Goal: Information Seeking & Learning: Compare options

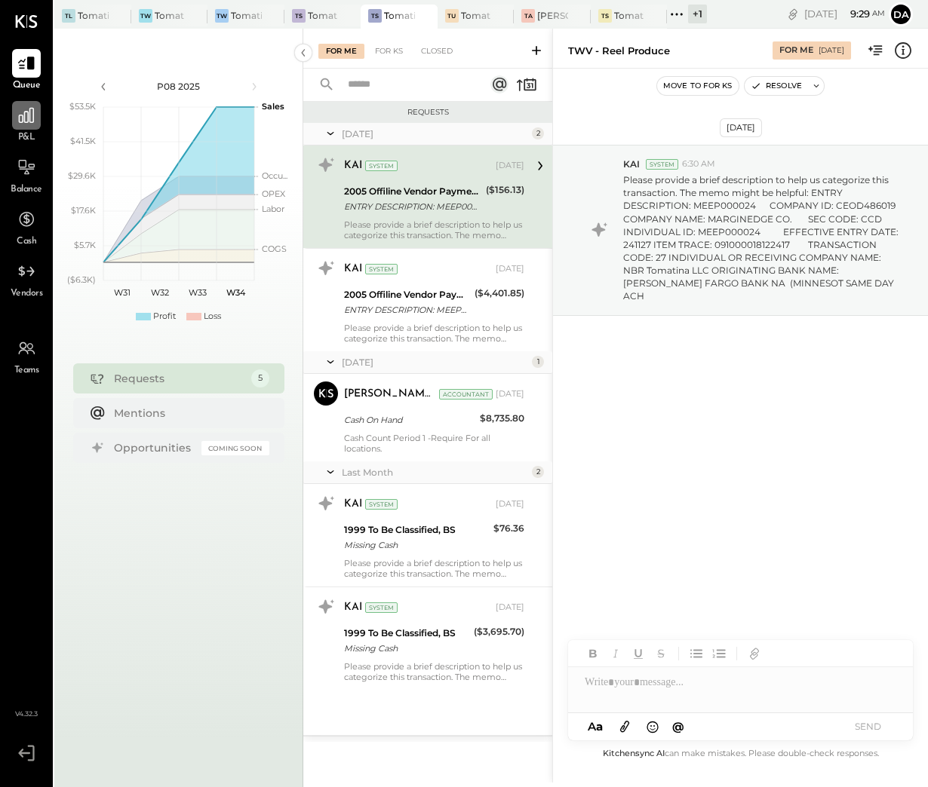
click at [26, 117] on icon at bounding box center [27, 116] width 20 height 20
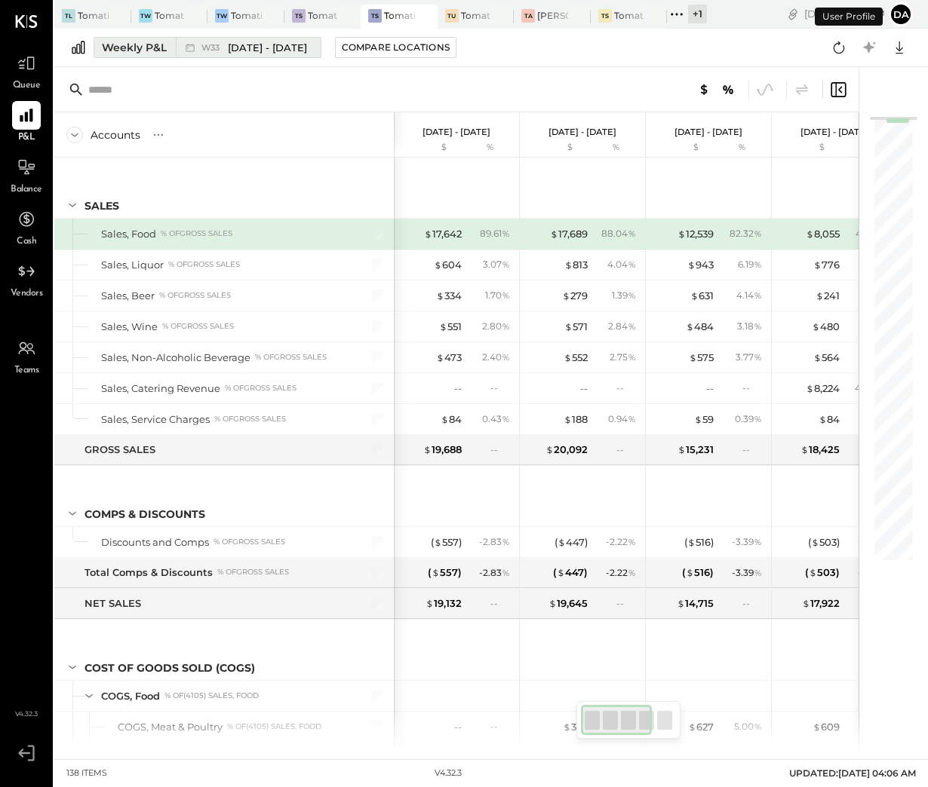
click at [127, 56] on button "Weekly P&L W33 [DATE] - [DATE]" at bounding box center [208, 47] width 228 height 21
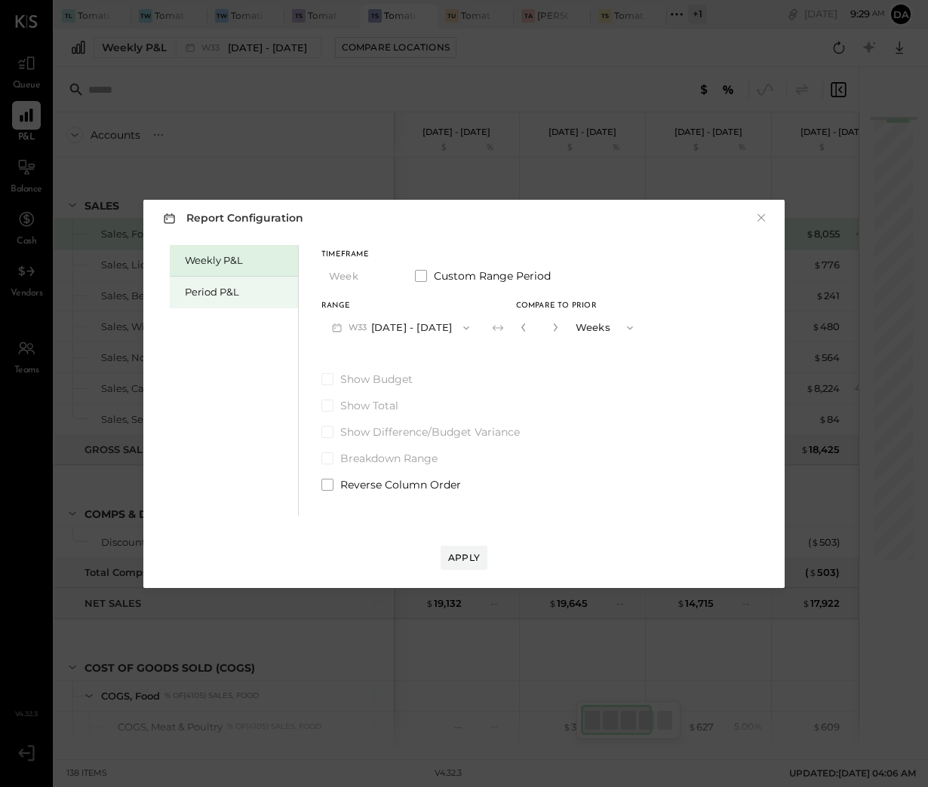
click at [218, 291] on div "Period P&L" at bounding box center [238, 292] width 106 height 14
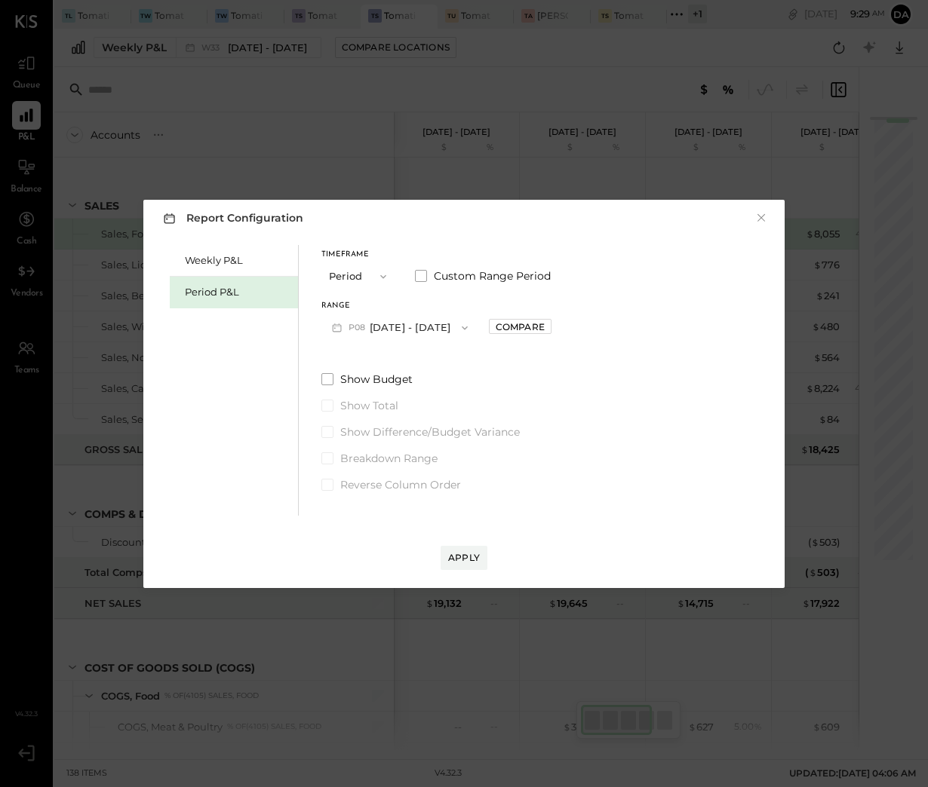
click at [396, 321] on button "P08 [DATE] - [DATE]" at bounding box center [399, 328] width 157 height 28
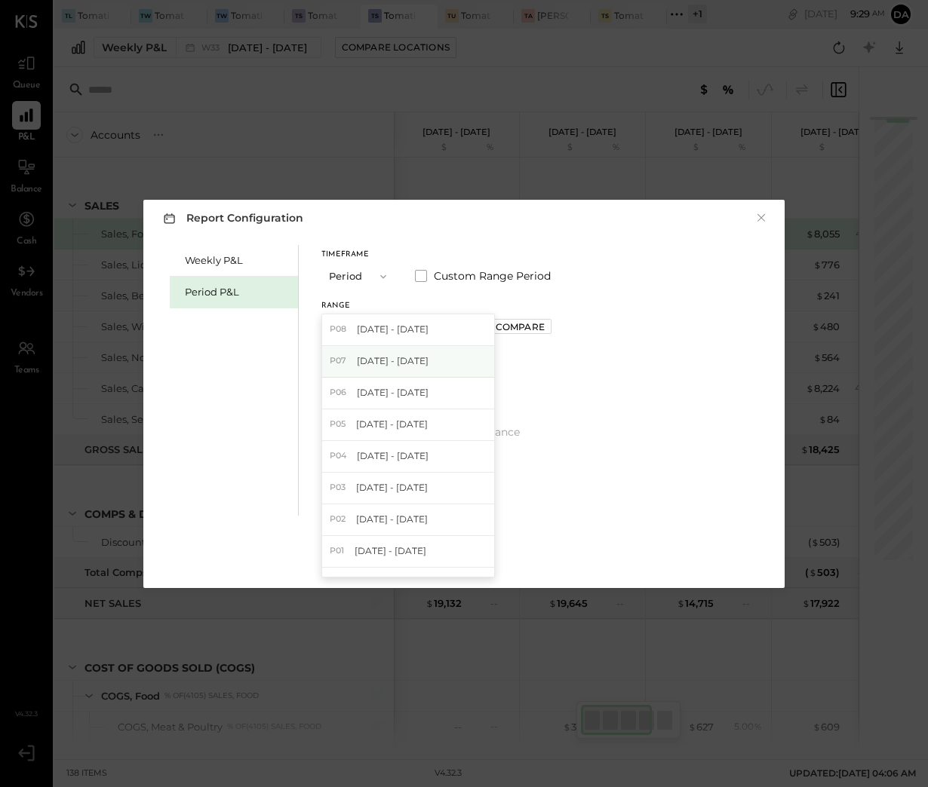
click at [391, 362] on span "[DATE] - [DATE]" at bounding box center [393, 360] width 72 height 13
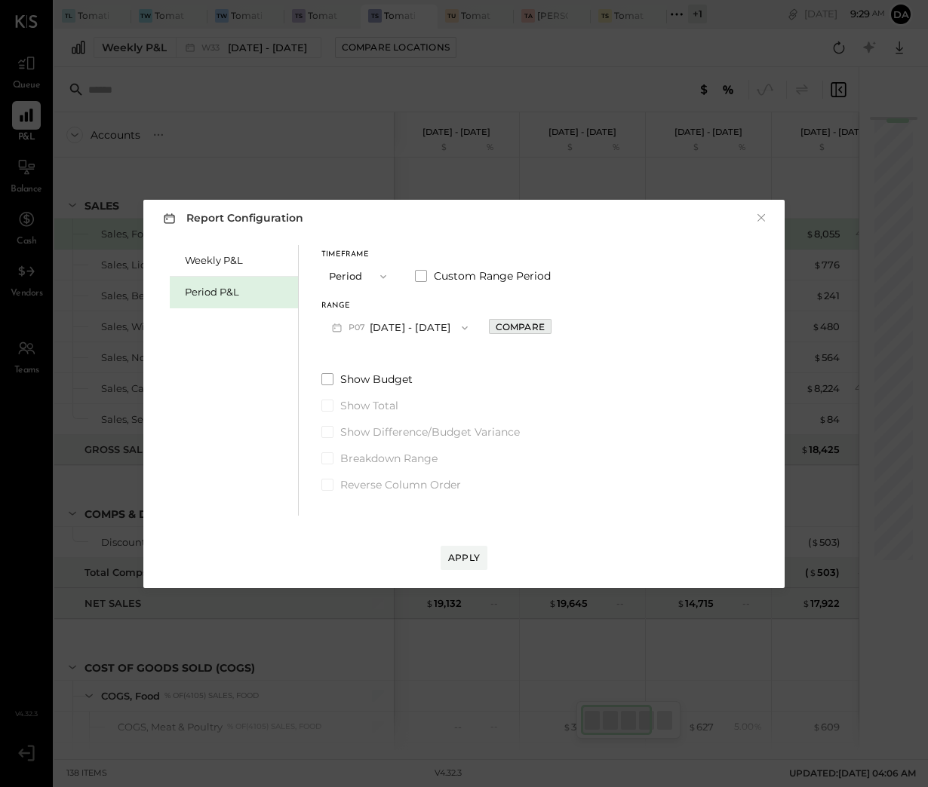
click at [527, 330] on div "Compare" at bounding box center [520, 327] width 49 height 13
click at [558, 323] on icon "button" at bounding box center [553, 327] width 9 height 9
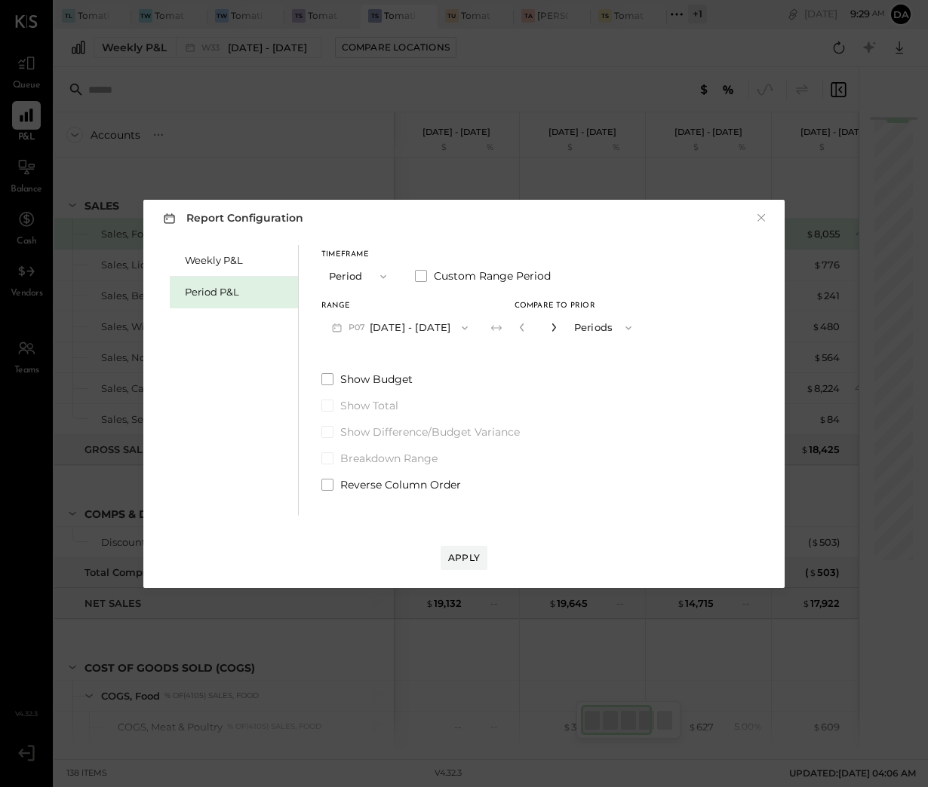
click at [558, 323] on icon "button" at bounding box center [553, 327] width 9 height 9
type input "*"
click at [468, 557] on div "Apply" at bounding box center [464, 557] width 32 height 13
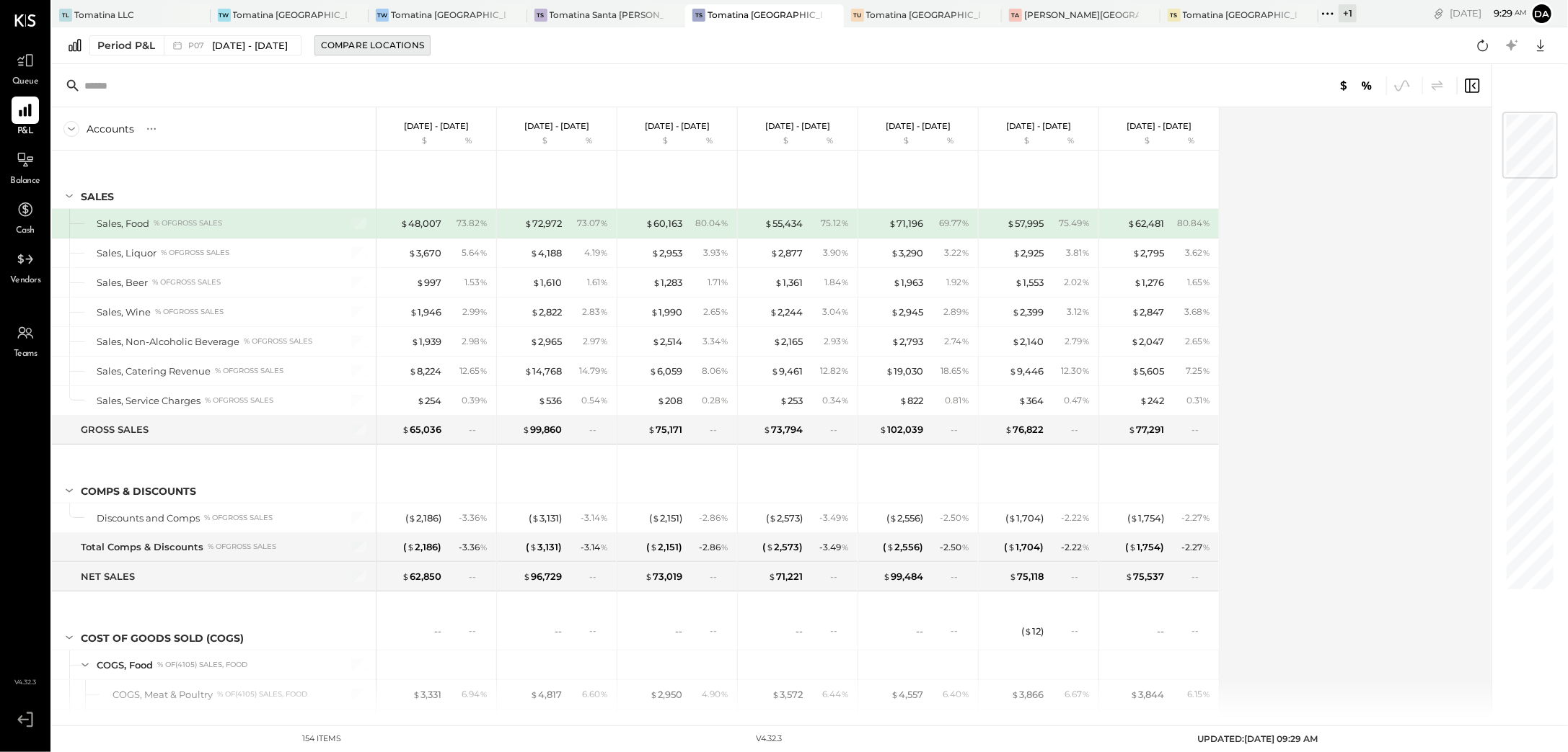
click at [402, 46] on div "Compare Locations" at bounding box center [373, 45] width 103 height 12
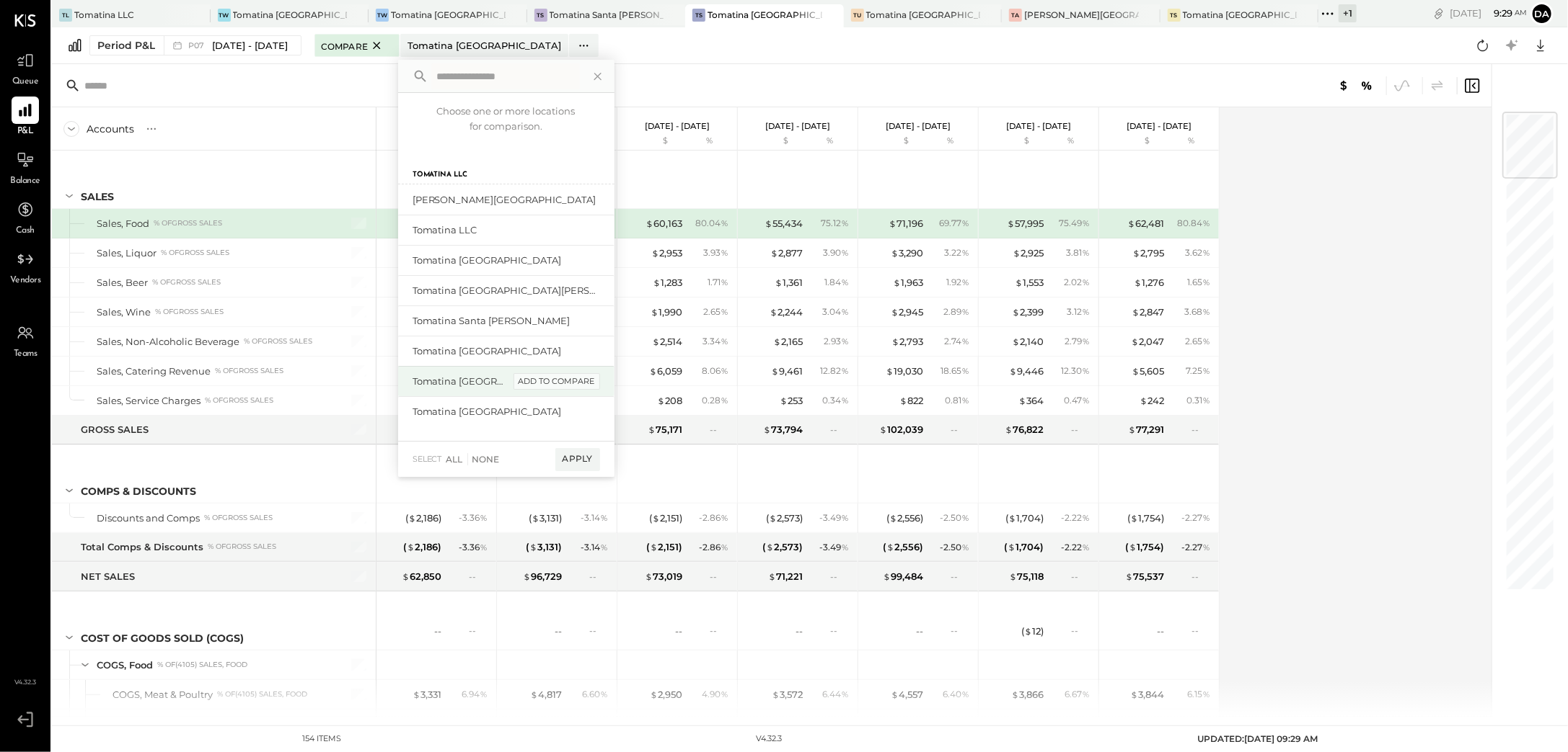
click at [553, 382] on div "add to compare" at bounding box center [556, 382] width 87 height 17
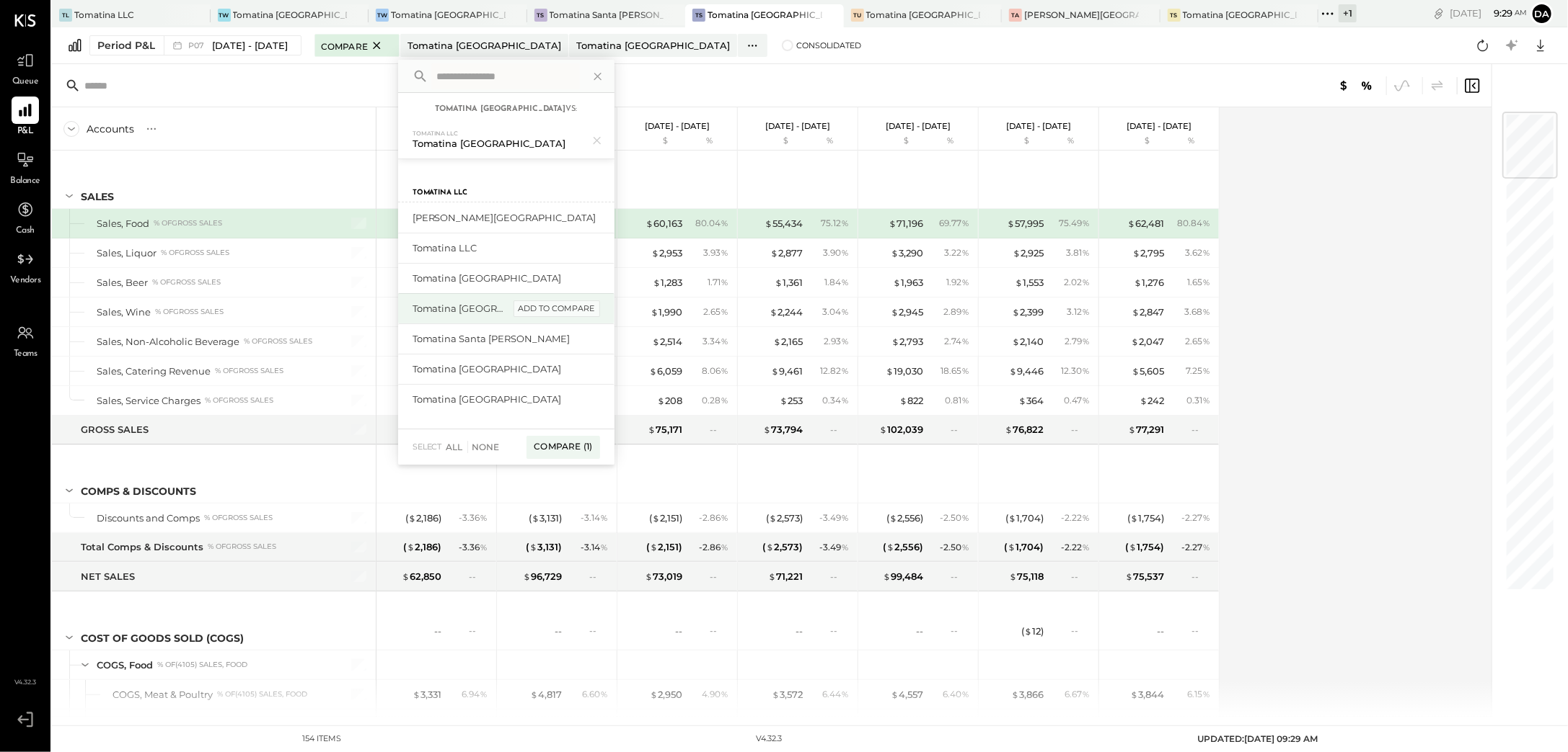
click at [560, 307] on div "add to compare" at bounding box center [556, 310] width 87 height 17
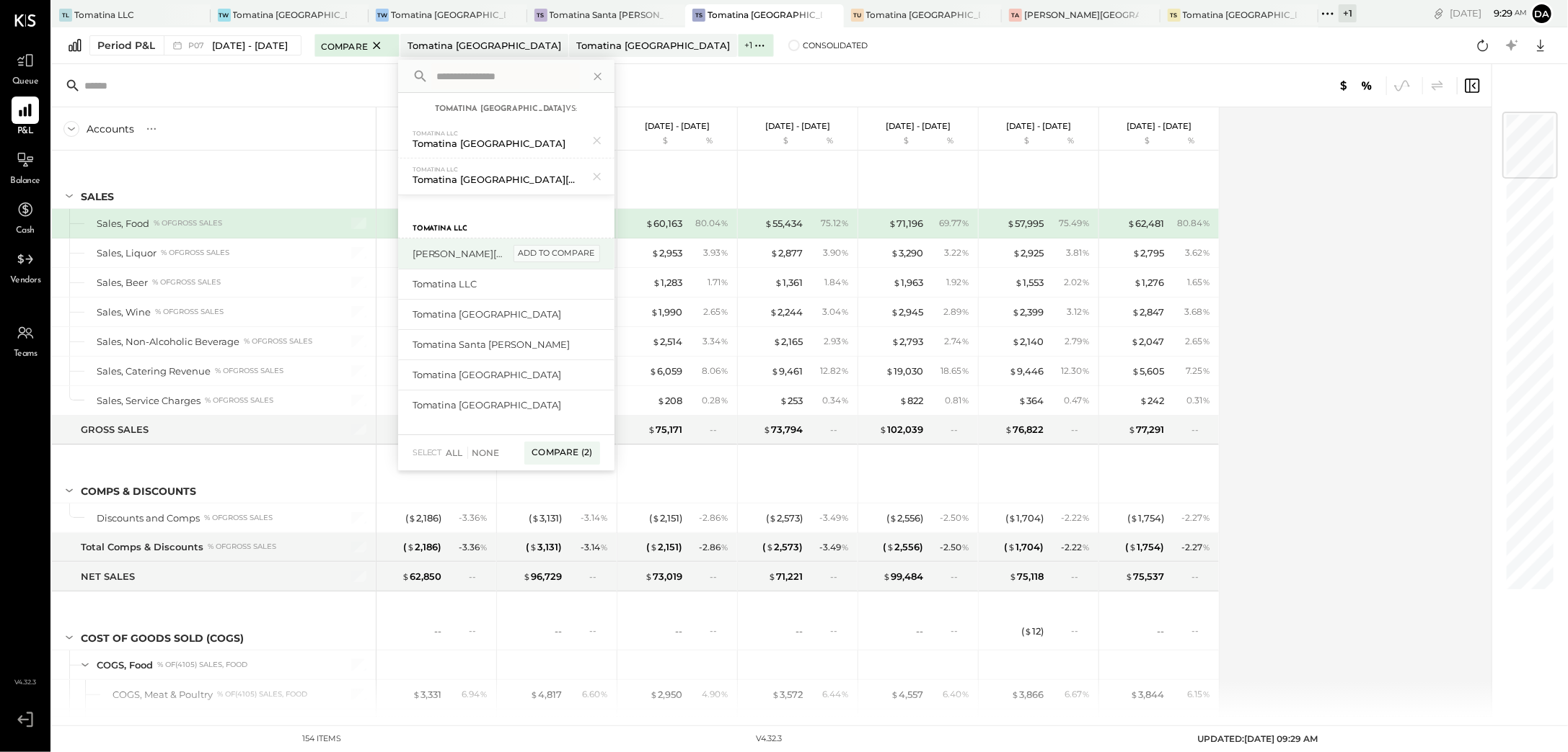
click at [561, 253] on div "add to compare" at bounding box center [556, 253] width 87 height 17
click at [543, 409] on div "add to compare" at bounding box center [556, 412] width 87 height 17
click at [544, 410] on div "add to compare" at bounding box center [556, 418] width 87 height 17
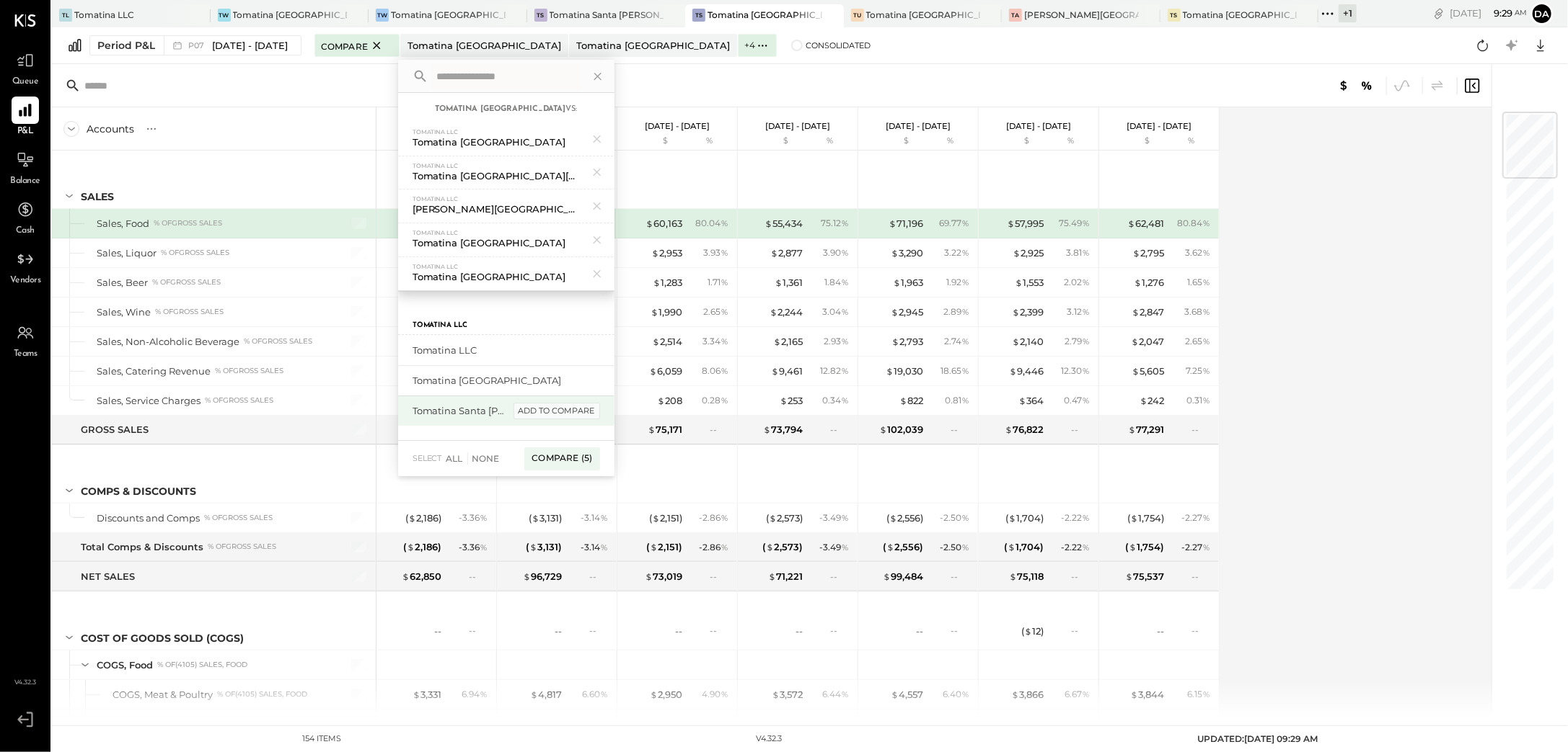
click at [547, 406] on div "add to compare" at bounding box center [556, 412] width 87 height 17
click at [553, 382] on div "add to compare" at bounding box center [556, 381] width 87 height 17
click at [569, 396] on div "Compare (7)" at bounding box center [561, 398] width 75 height 23
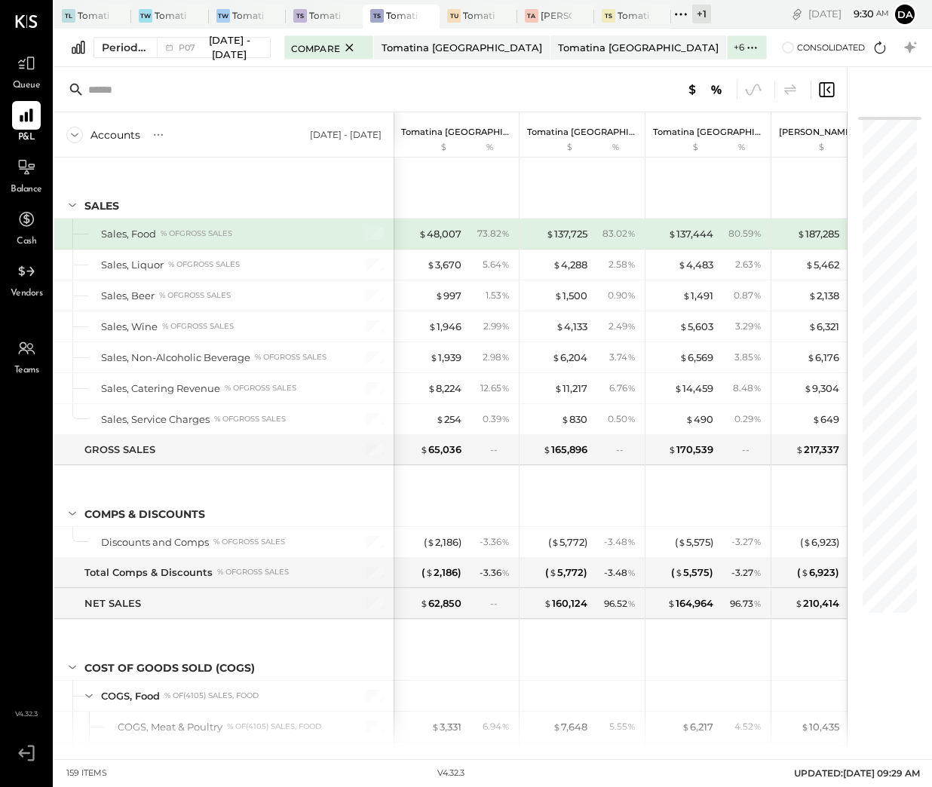
click at [927, 269] on div "Accounts S % GL [DATE] - [DATE] Tomatina [GEOGRAPHIC_DATA] $ % Tomatina [GEOGRA…" at bounding box center [493, 408] width 878 height 683
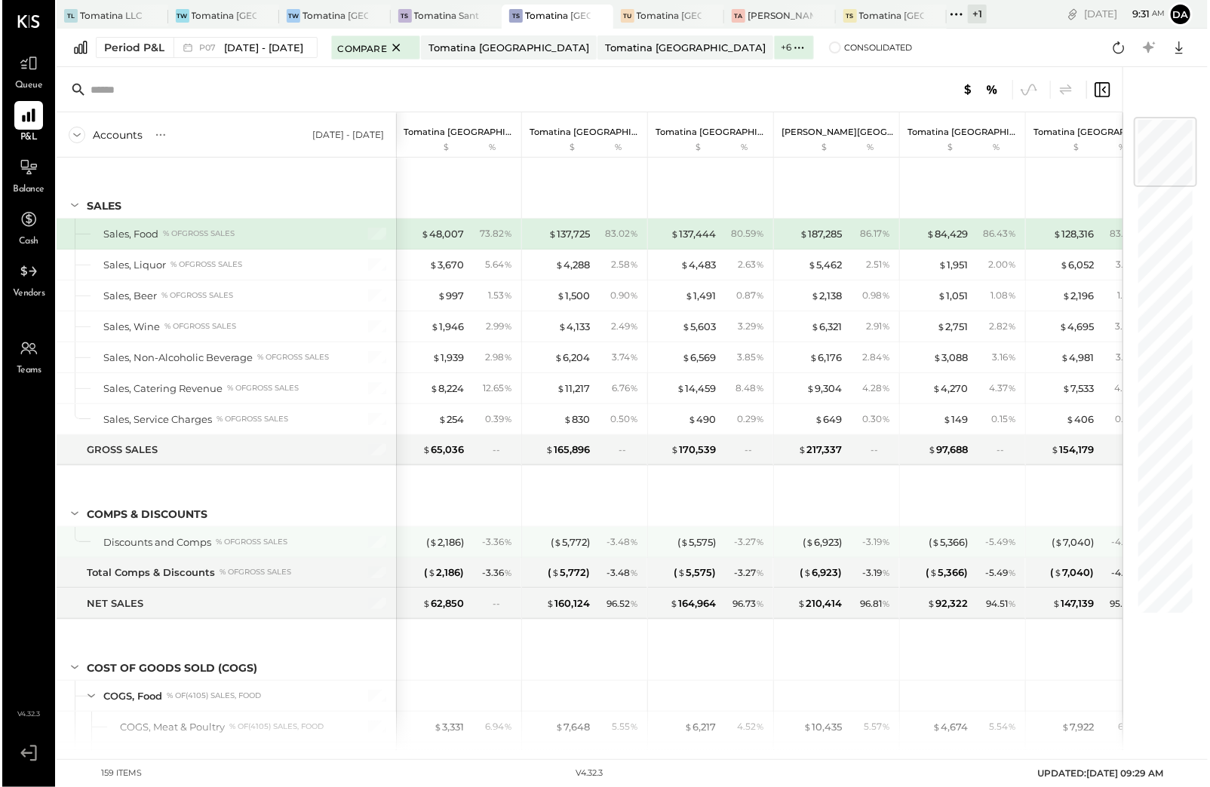
scroll to position [113, 0]
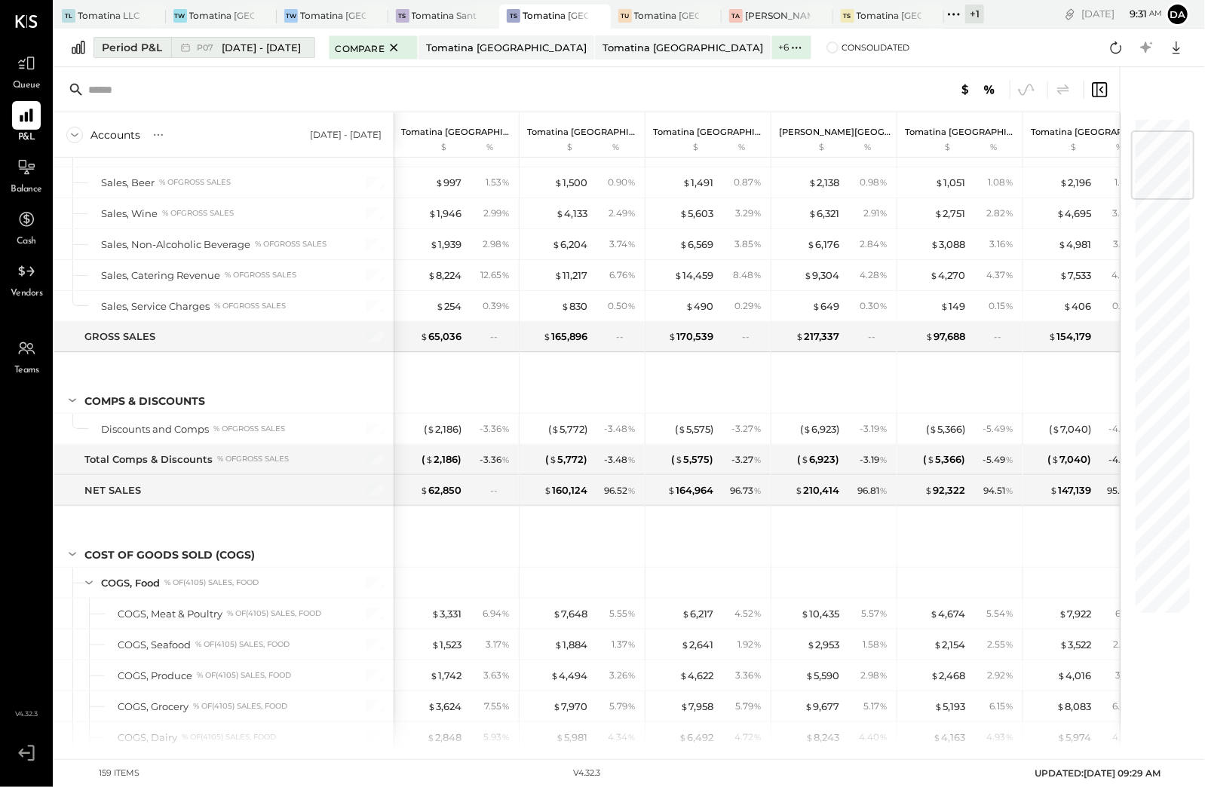
click at [107, 44] on div "Period P&L" at bounding box center [132, 47] width 60 height 15
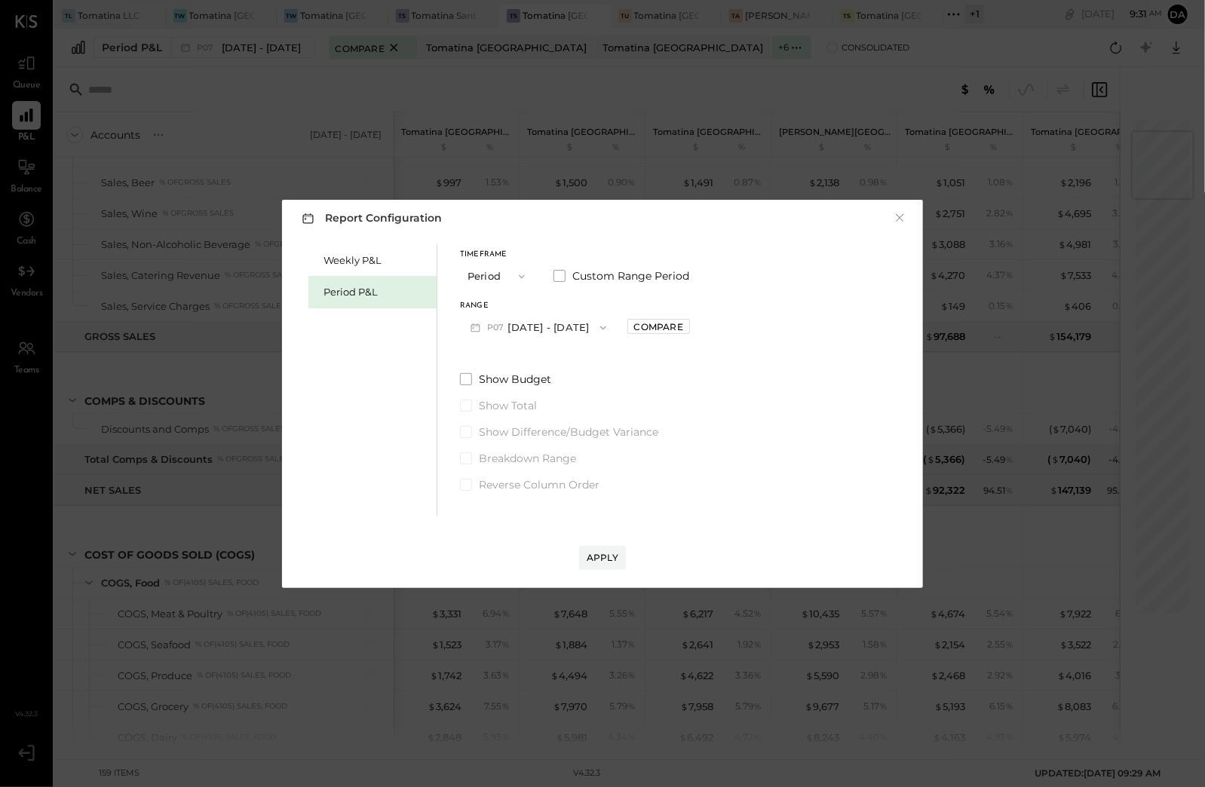
click at [508, 262] on button "Period" at bounding box center [497, 276] width 75 height 28
click at [492, 329] on div "YTD" at bounding box center [498, 330] width 74 height 27
click at [576, 272] on div "Compare" at bounding box center [584, 278] width 49 height 13
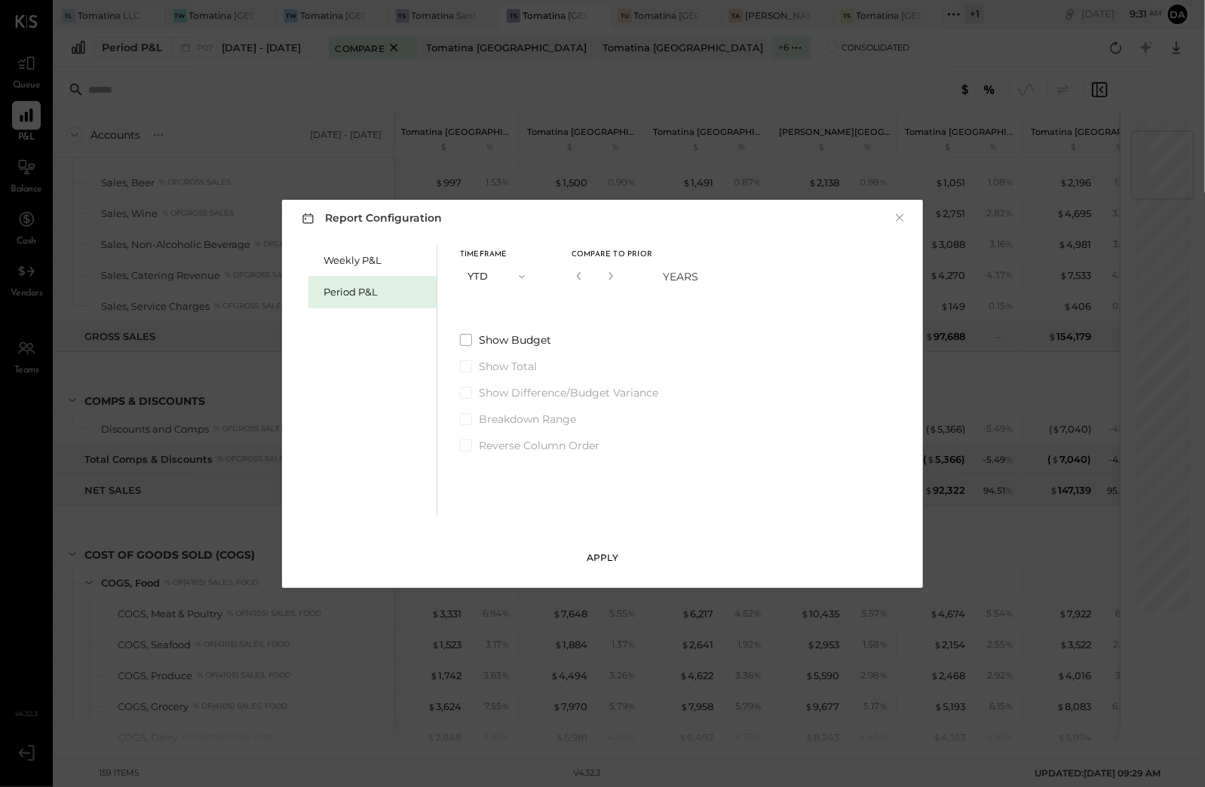
click at [604, 555] on div "Apply" at bounding box center [603, 557] width 32 height 13
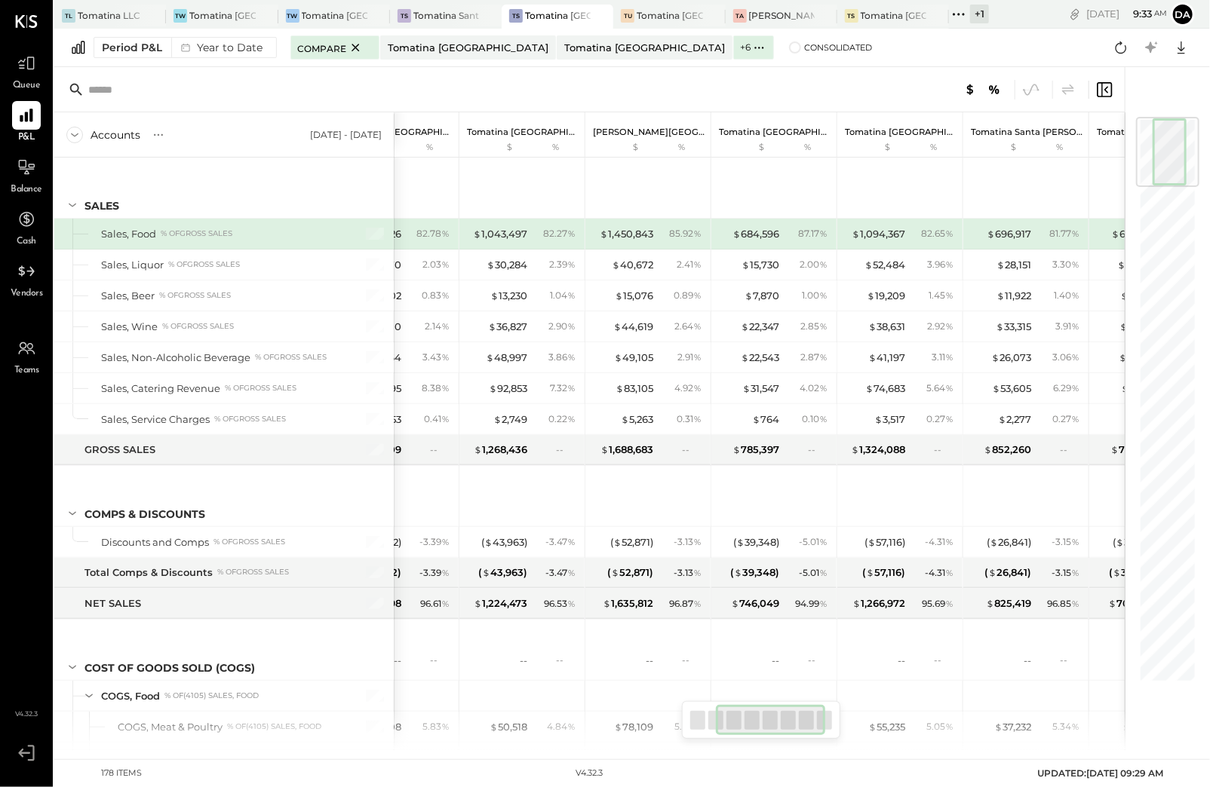
scroll to position [0, 196]
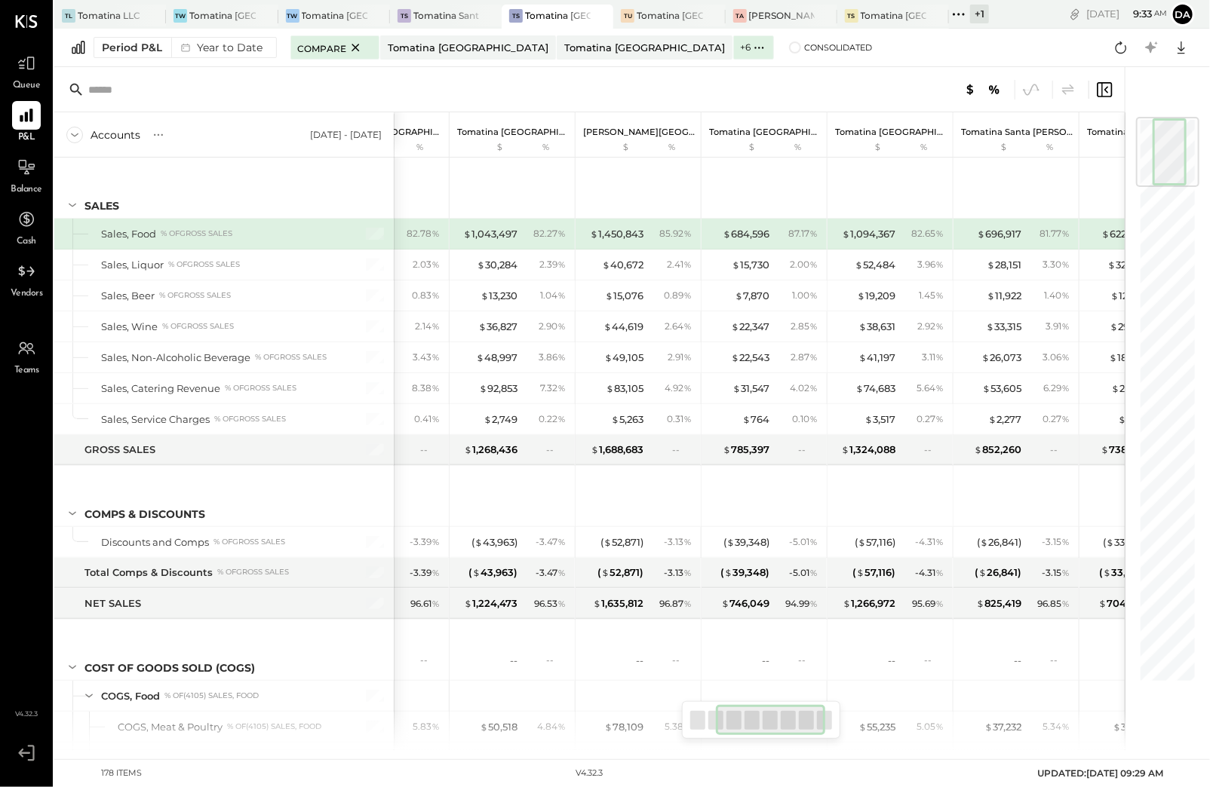
drag, startPoint x: 779, startPoint y: 723, endPoint x: 797, endPoint y: 721, distance: 18.2
click at [797, 721] on div at bounding box center [770, 720] width 109 height 30
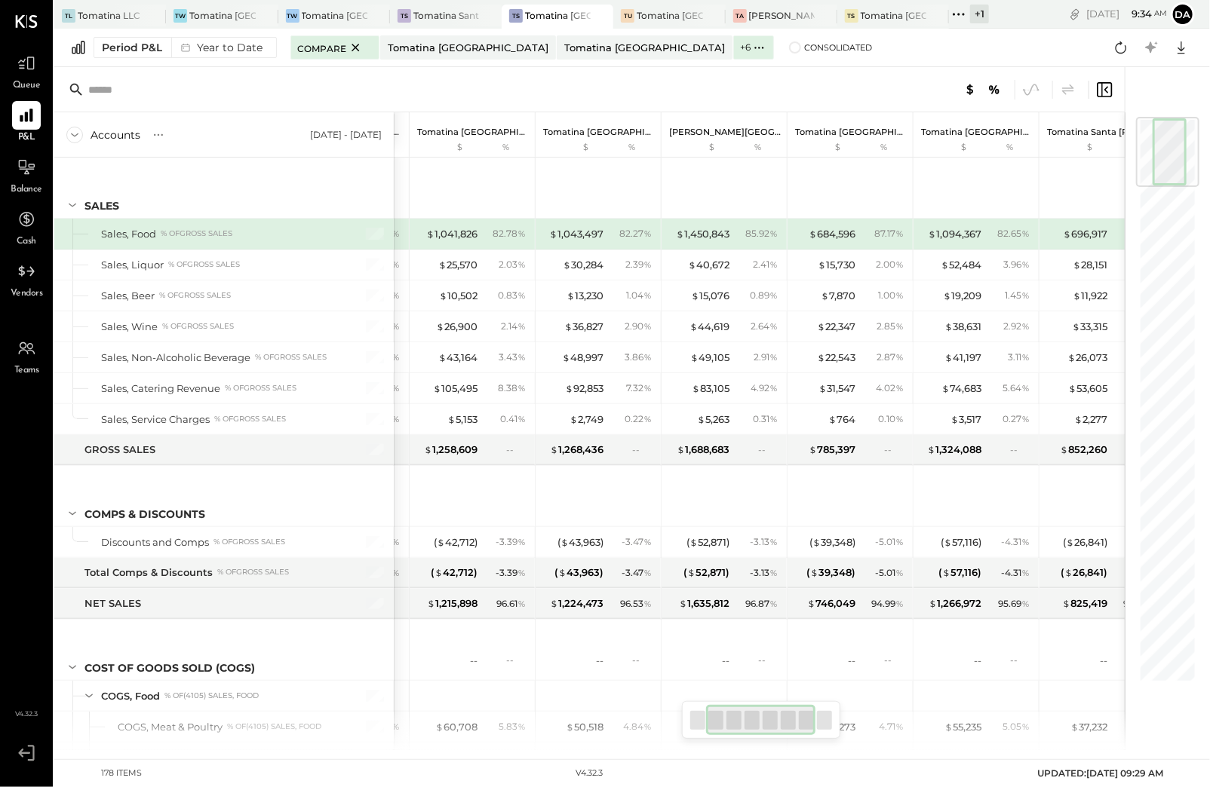
scroll to position [0, 151]
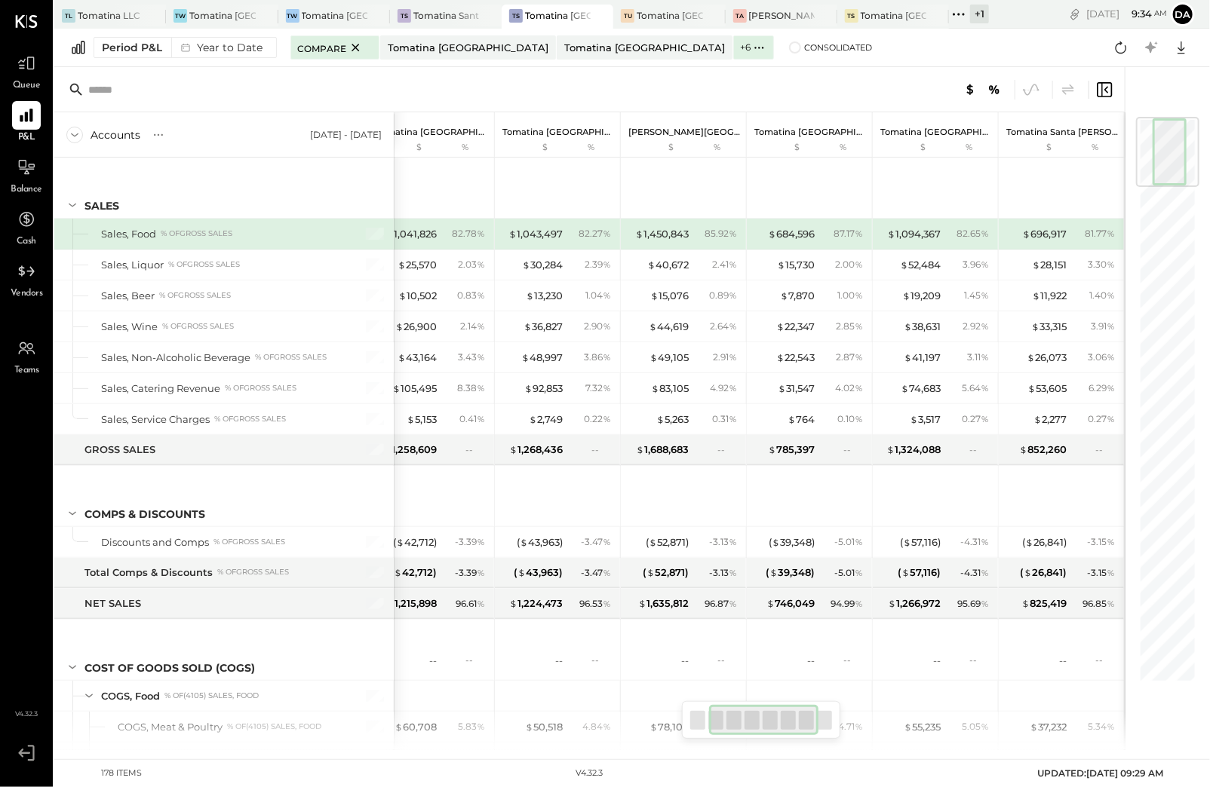
drag, startPoint x: 756, startPoint y: 722, endPoint x: 746, endPoint y: 718, distance: 11.2
click at [746, 718] on div at bounding box center [763, 720] width 109 height 30
drag, startPoint x: 747, startPoint y: 717, endPoint x: 790, endPoint y: 705, distance: 43.7
click at [790, 705] on div at bounding box center [782, 720] width 109 height 30
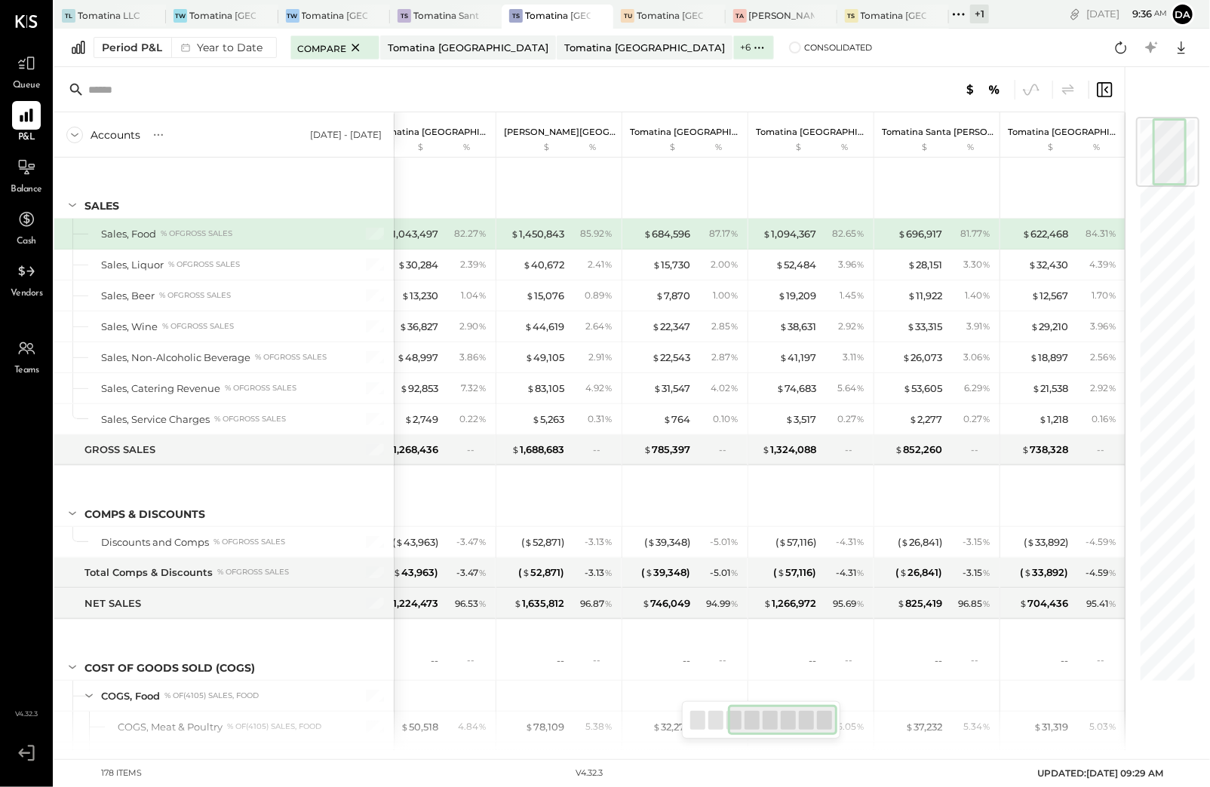
scroll to position [0, 0]
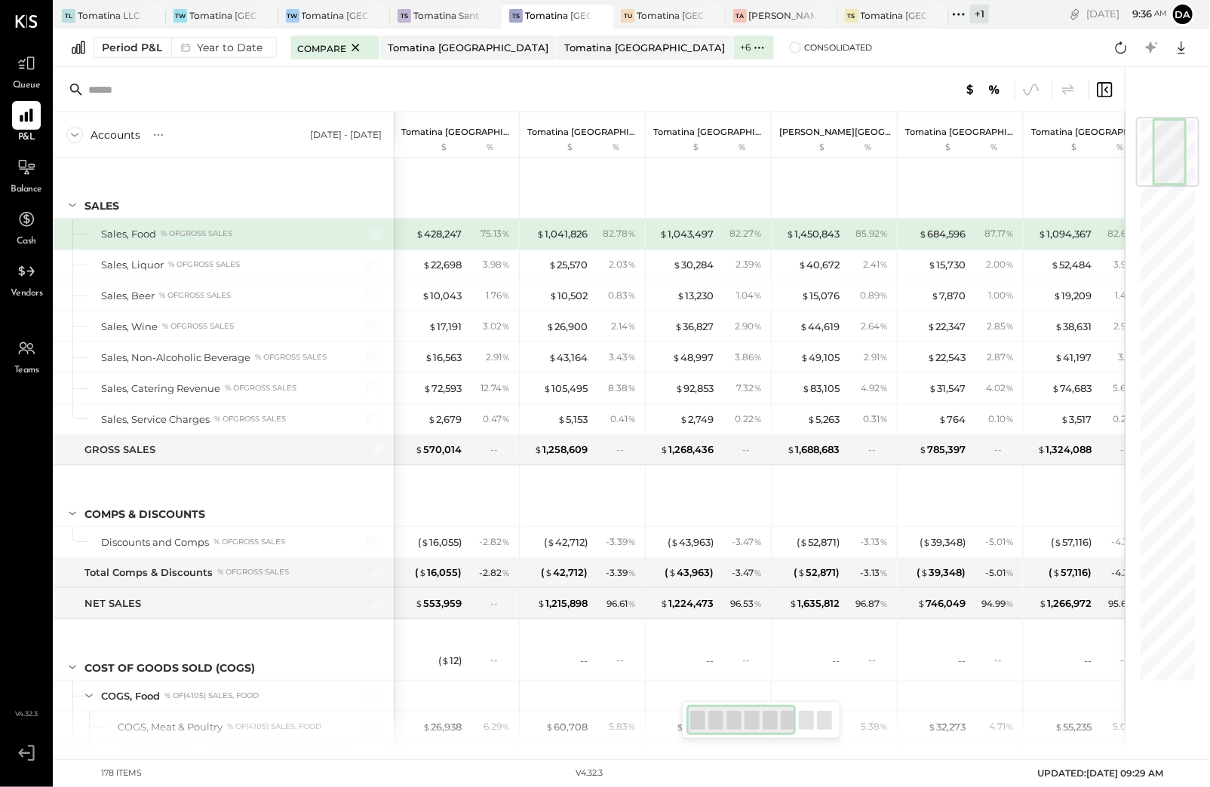
drag, startPoint x: 764, startPoint y: 726, endPoint x: 682, endPoint y: 738, distance: 83.0
click at [682, 738] on div at bounding box center [761, 720] width 158 height 38
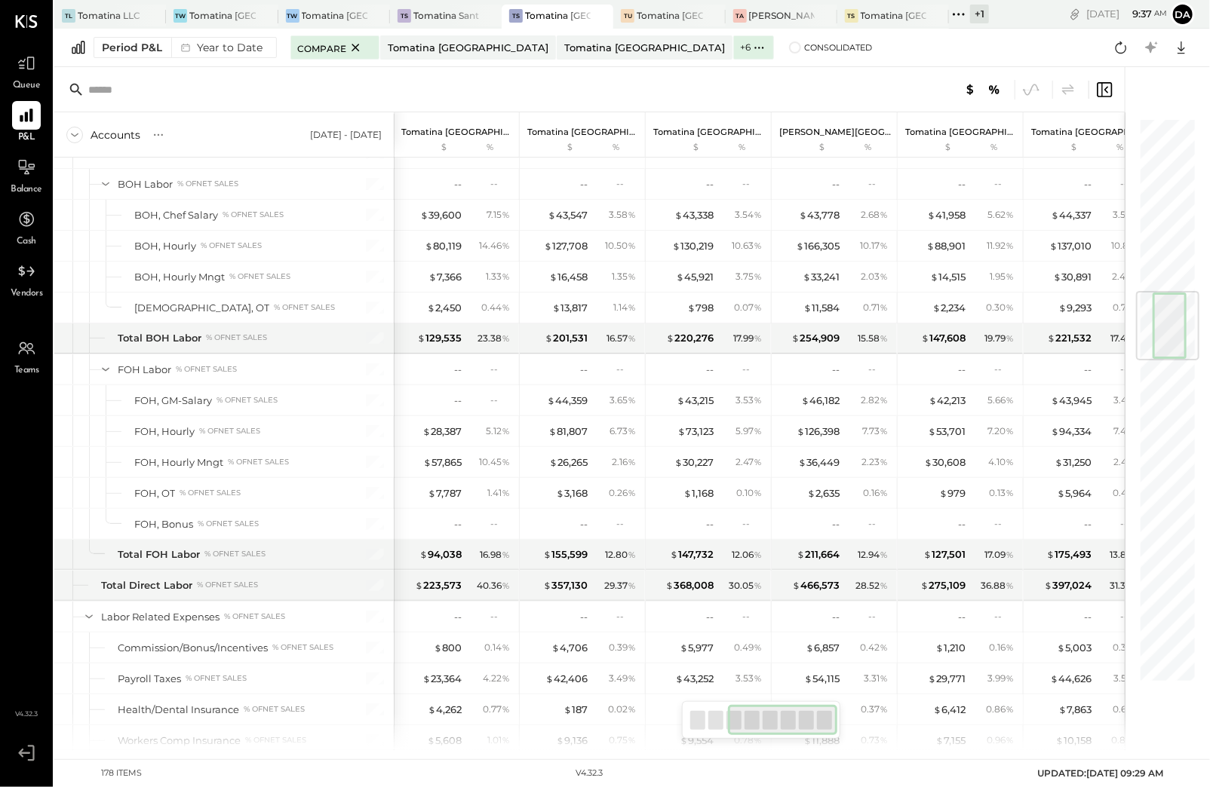
scroll to position [0, 275]
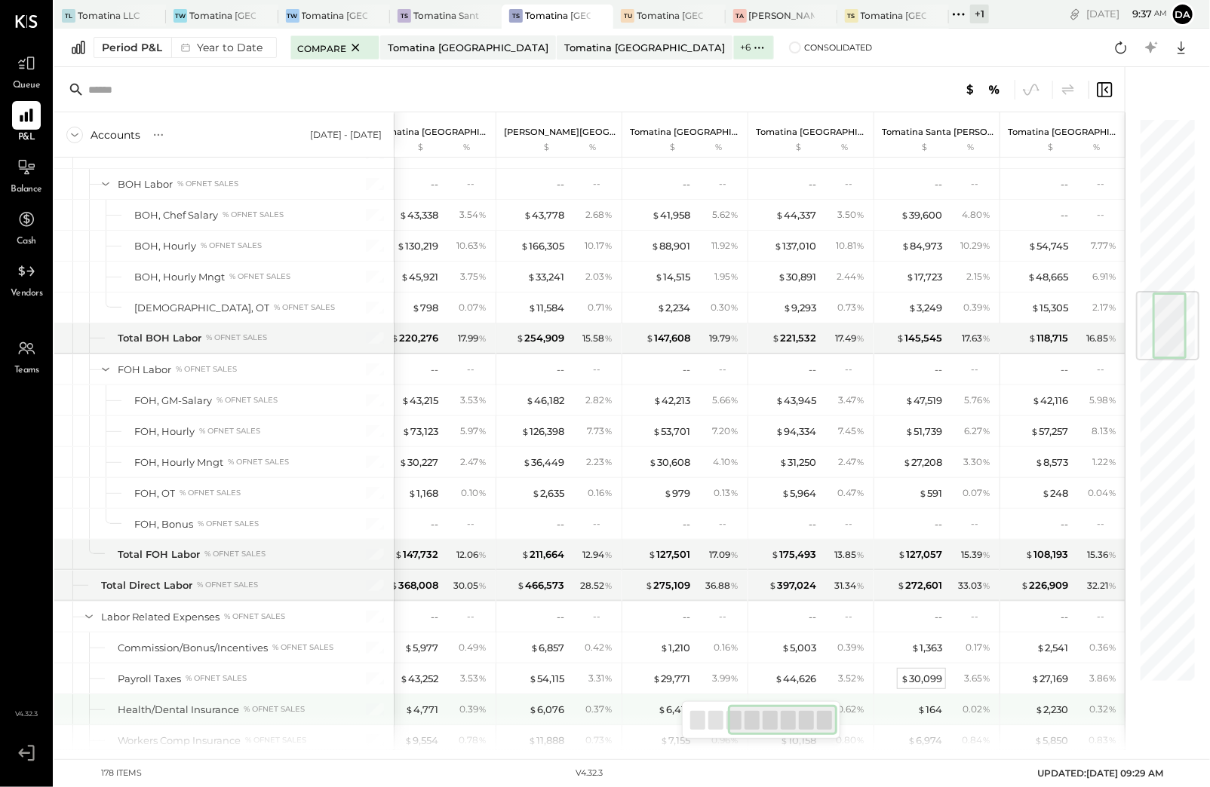
drag, startPoint x: 745, startPoint y: 720, endPoint x: 934, endPoint y: 679, distance: 192.9
click at [880, 699] on div "Accounts S % GL [DATE] - [DATE] Tomatina [GEOGRAPHIC_DATA] $ % Tomatina [GEOGRA…" at bounding box center [589, 408] width 1070 height 683
